Goal: Task Accomplishment & Management: Use online tool/utility

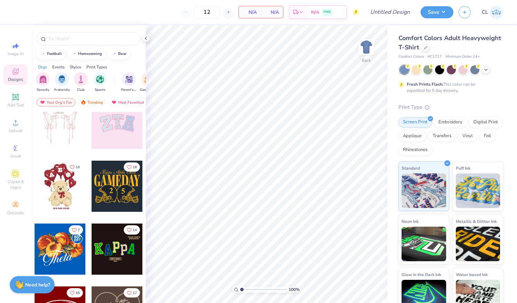
scroll to position [40, 0]
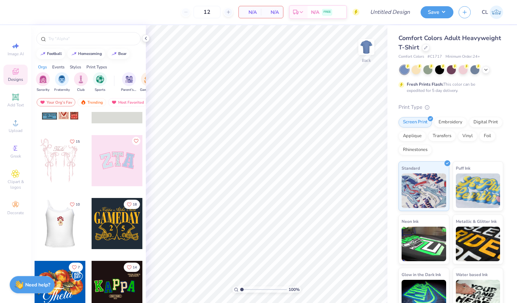
click at [59, 165] on div at bounding box center [60, 160] width 51 height 51
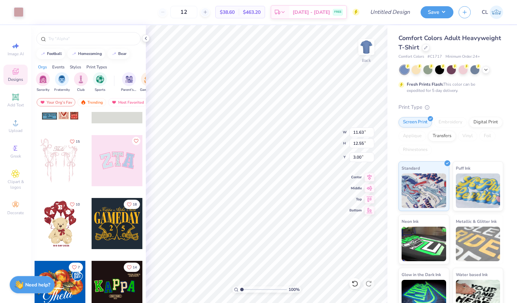
type input "3.78"
type input "1.54"
type input "5.08"
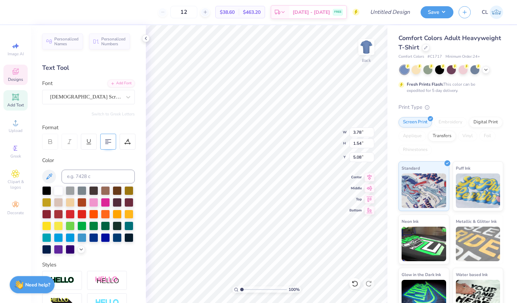
scroll to position [6, 2]
type textarea "Pi Beta Phi"
type input "7.66"
type input "1.41"
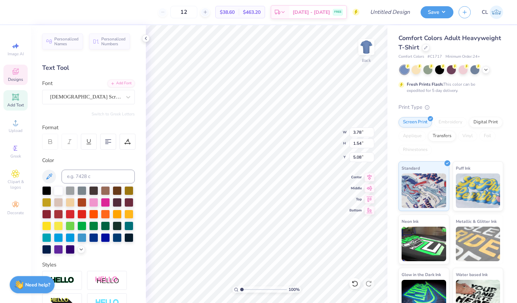
type input "5.14"
type input "6.26"
type input "1.15"
type input "5.45"
click at [452, 69] on div at bounding box center [451, 69] width 9 height 9
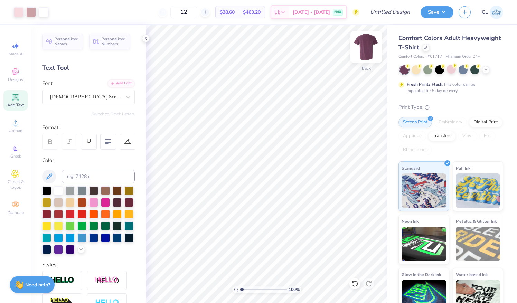
click at [370, 49] on img at bounding box center [366, 47] width 28 height 28
click at [239, 11] on div "$38.60 Per Item" at bounding box center [227, 12] width 23 height 12
click at [235, 12] on span "$38.60" at bounding box center [227, 12] width 15 height 7
drag, startPoint x: 198, startPoint y: 11, endPoint x: 171, endPoint y: 14, distance: 27.1
click at [171, 14] on div "12" at bounding box center [184, 12] width 52 height 12
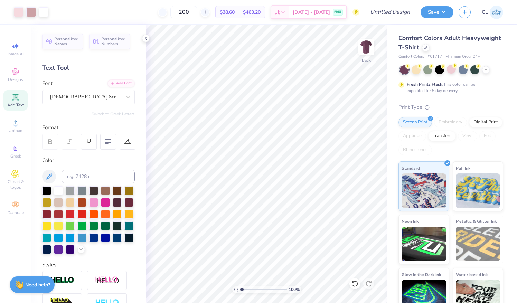
type input "200"
